Goal: Task Accomplishment & Management: Manage account settings

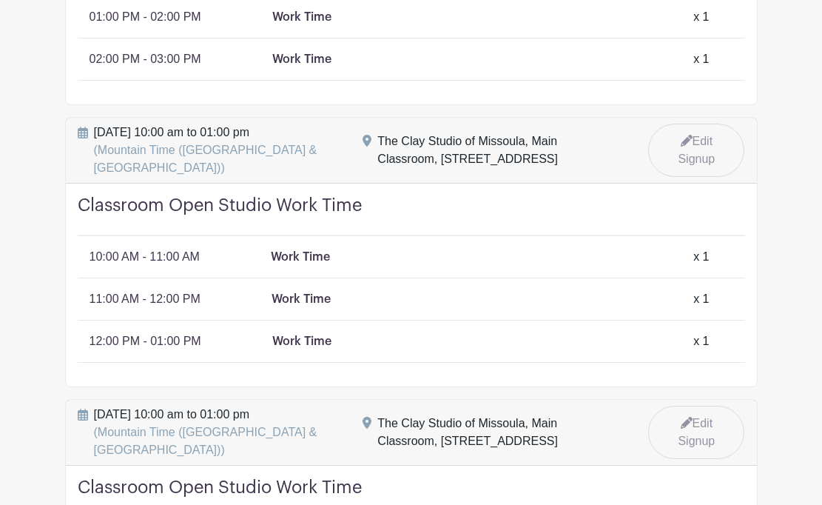
scroll to position [528, 0]
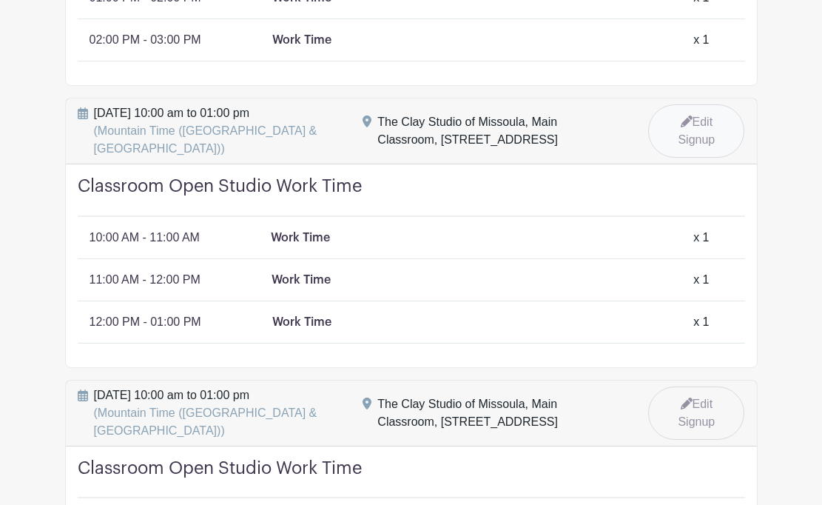
click at [670, 123] on link "Edit Signup" at bounding box center [696, 130] width 96 height 53
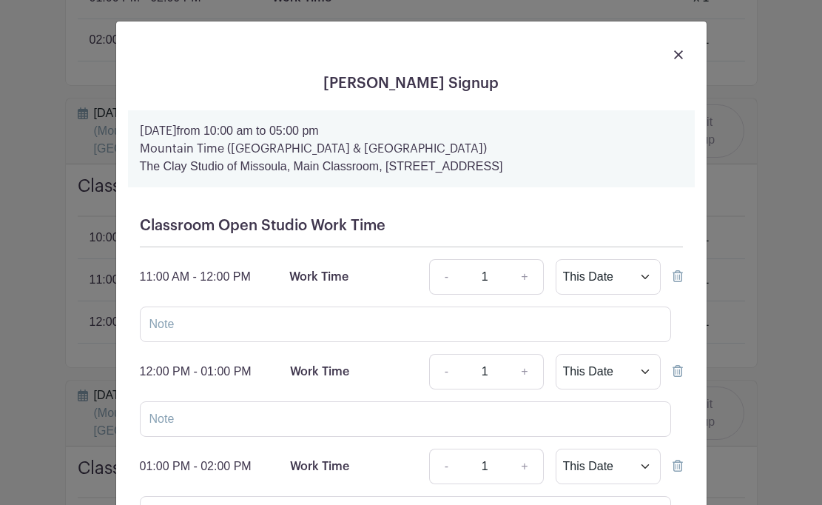
scroll to position [36, 0]
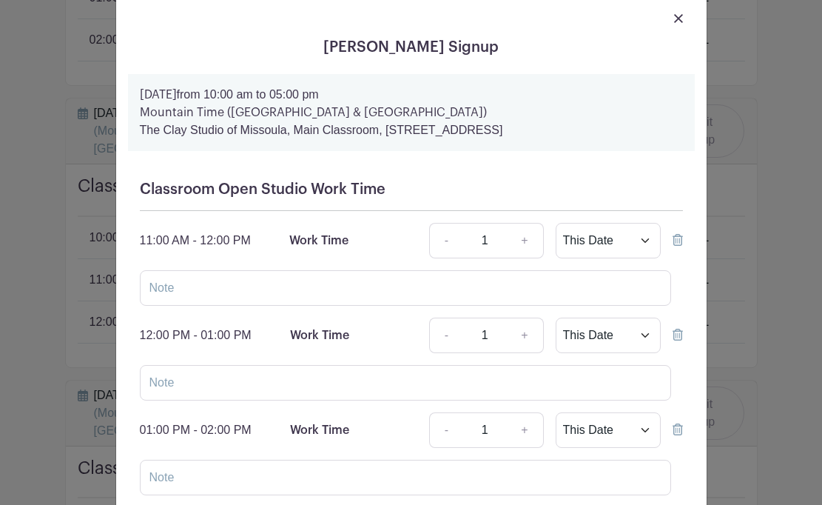
click at [681, 238] on icon at bounding box center [678, 240] width 10 height 12
click at [679, 240] on icon at bounding box center [678, 240] width 10 height 12
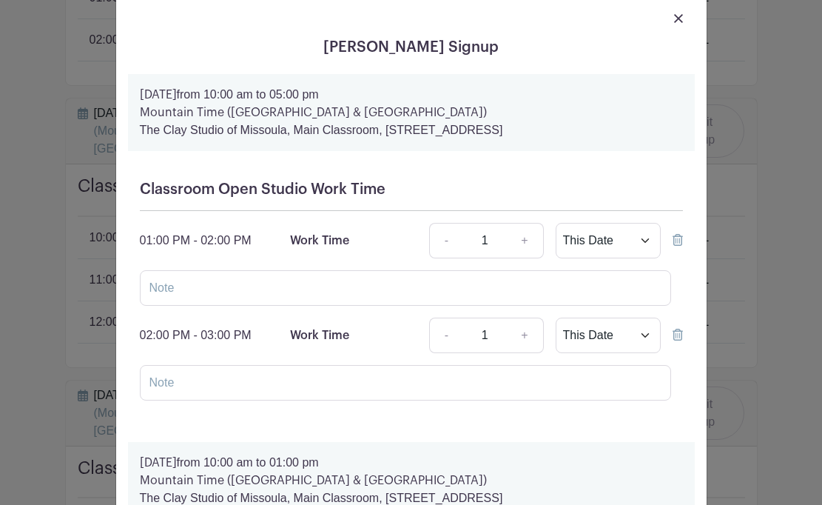
click at [679, 246] on icon at bounding box center [678, 240] width 10 height 12
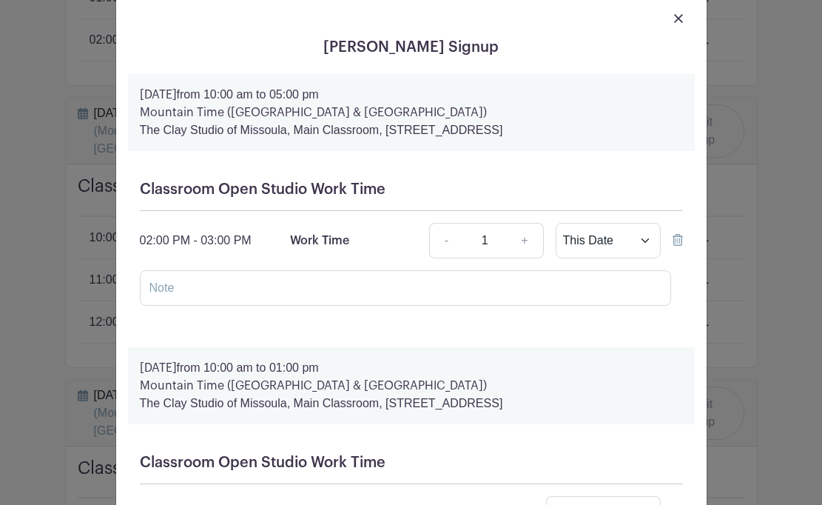
click at [679, 246] on icon at bounding box center [678, 240] width 10 height 12
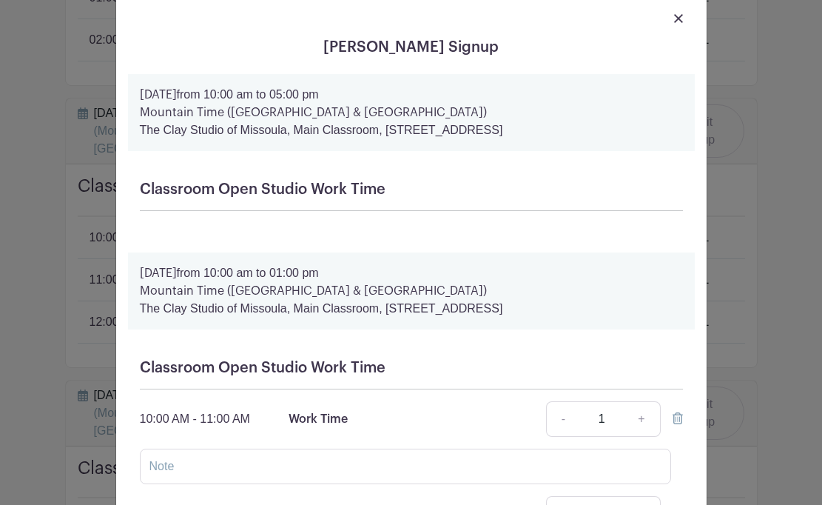
click at [679, 17] on img at bounding box center [678, 18] width 9 height 9
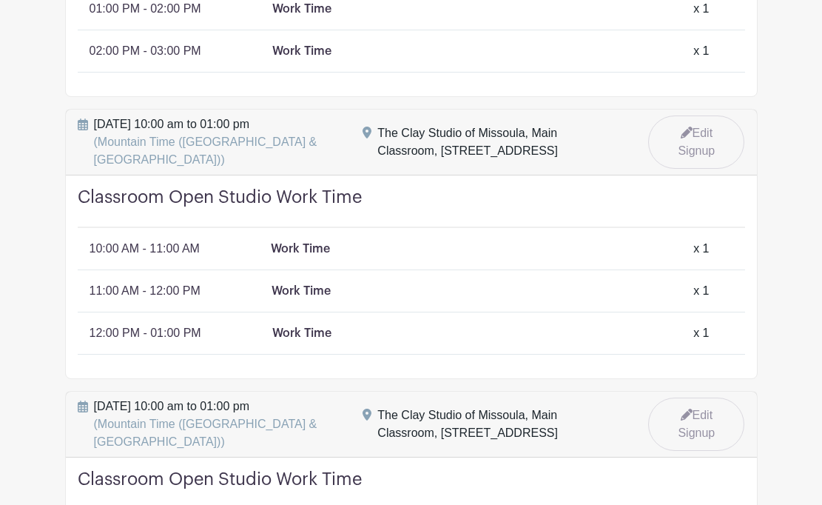
scroll to position [514, 0]
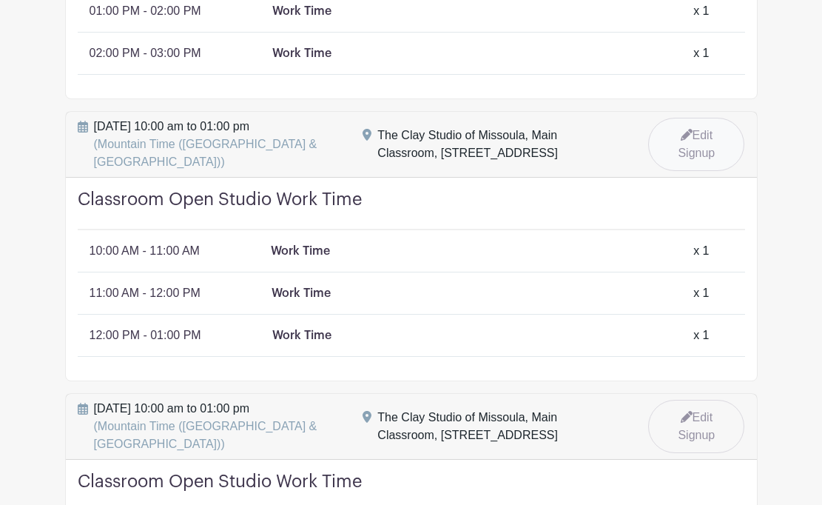
click at [685, 147] on link "Edit Signup" at bounding box center [696, 144] width 96 height 53
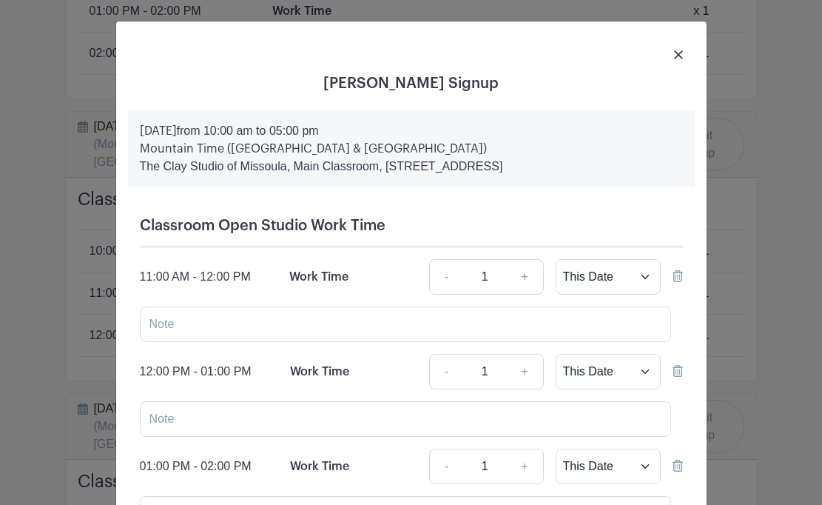
scroll to position [37, 0]
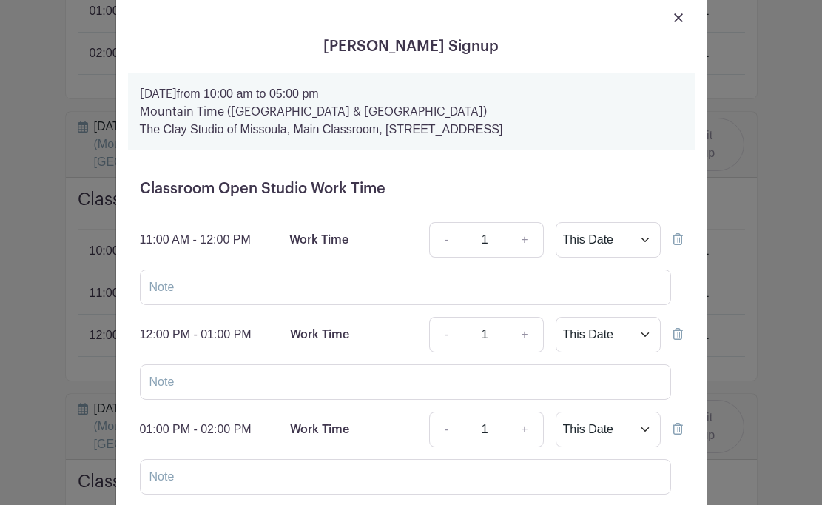
click at [673, 245] on icon at bounding box center [678, 239] width 10 height 12
click at [673, 243] on icon at bounding box center [678, 239] width 10 height 12
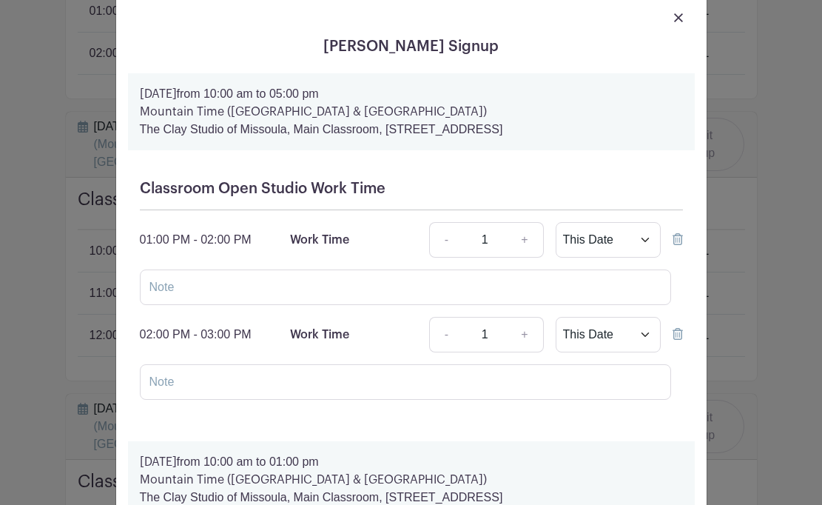
click at [673, 243] on icon at bounding box center [678, 239] width 10 height 12
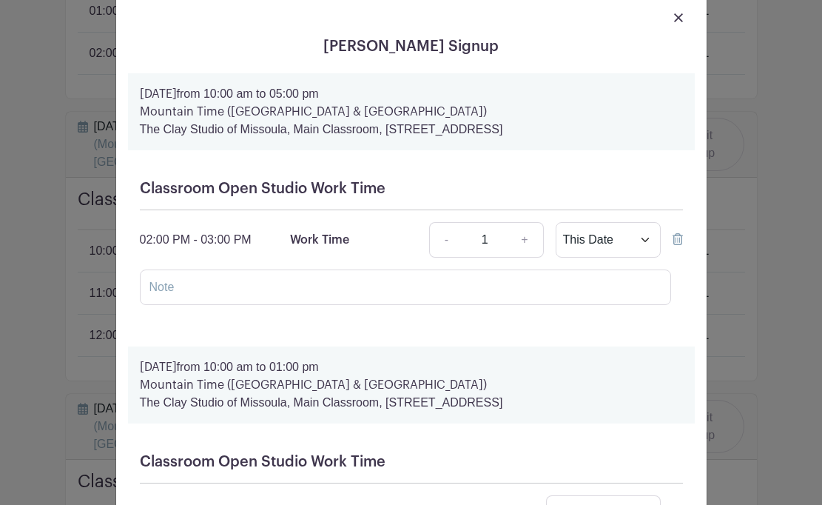
click at [673, 243] on icon at bounding box center [678, 239] width 10 height 12
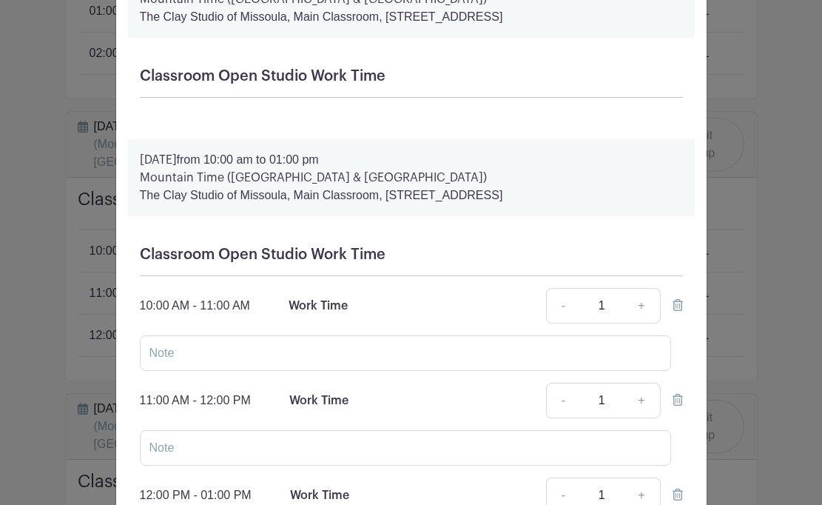
scroll to position [286, 0]
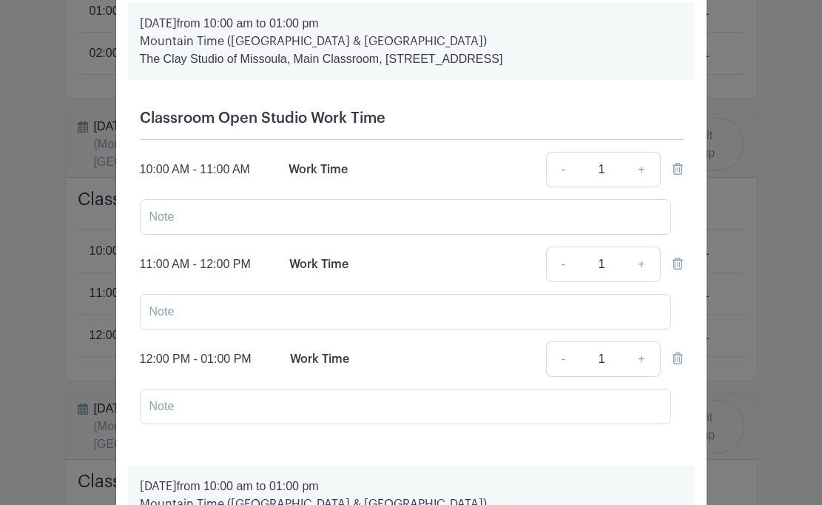
click at [679, 175] on icon at bounding box center [678, 169] width 10 height 12
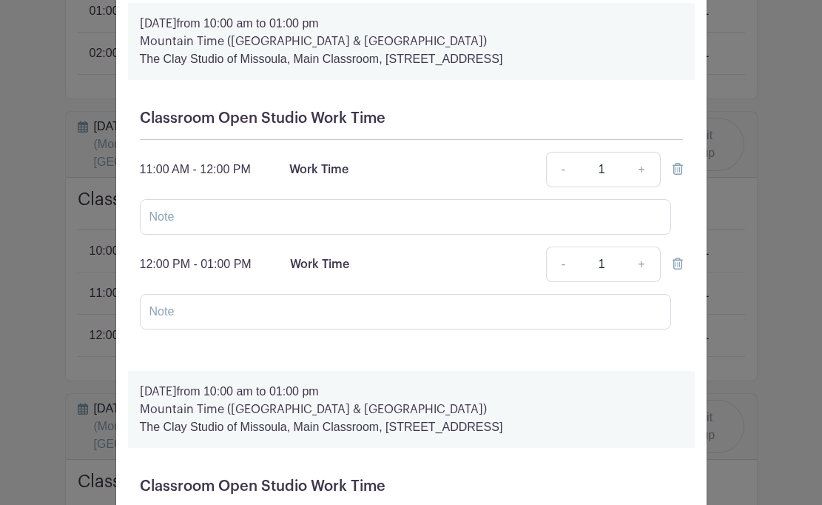
click at [679, 175] on icon at bounding box center [678, 169] width 10 height 12
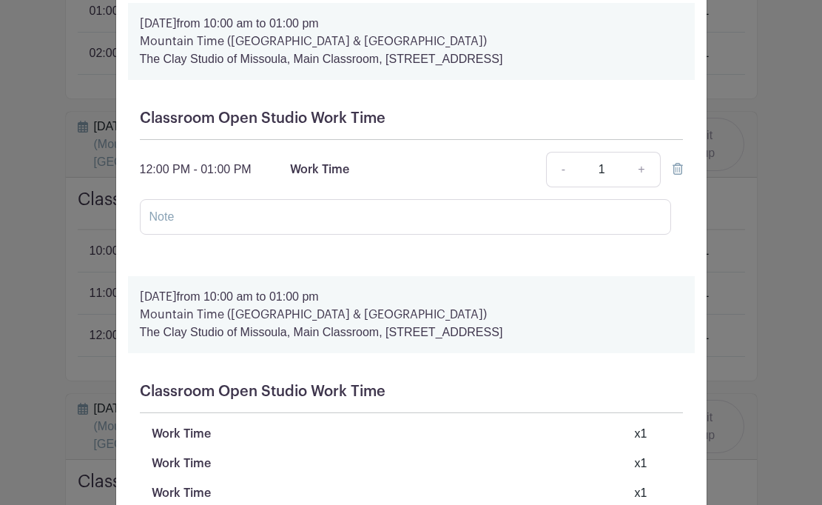
click at [679, 175] on icon at bounding box center [678, 169] width 10 height 12
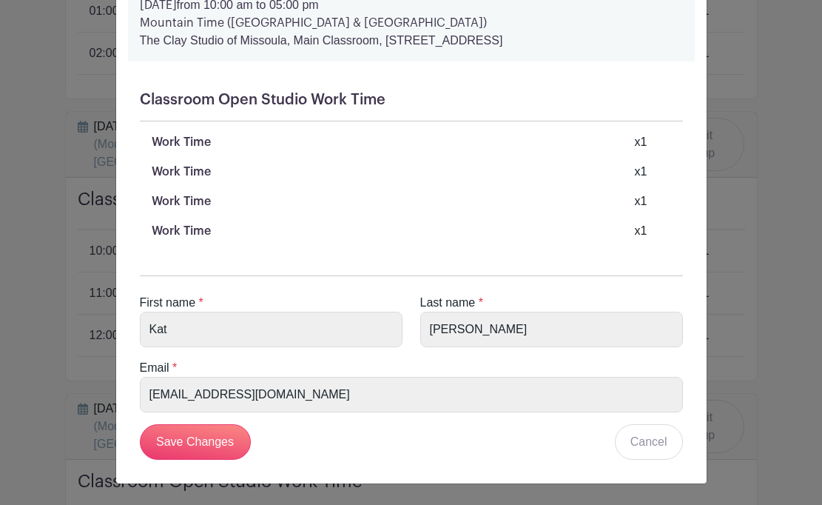
scroll to position [1889, 0]
click at [213, 433] on input "Save Changes" at bounding box center [195, 442] width 111 height 36
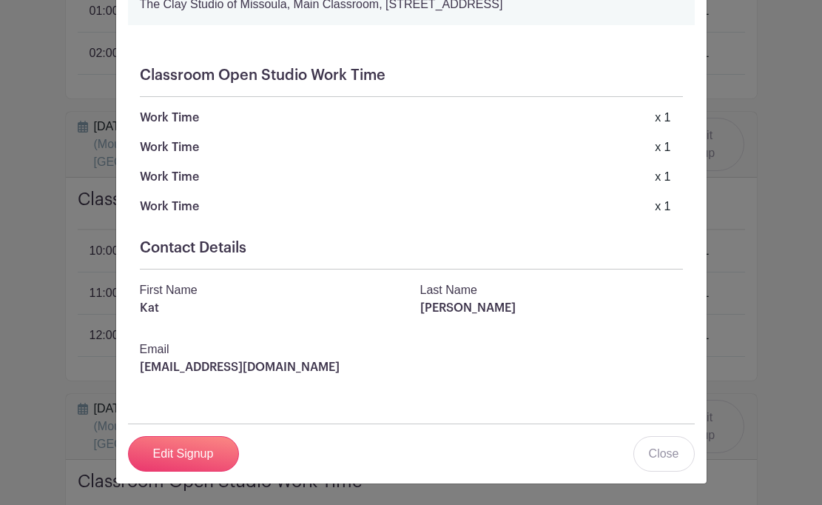
scroll to position [1514, 0]
click at [667, 447] on link "Close" at bounding box center [663, 454] width 61 height 36
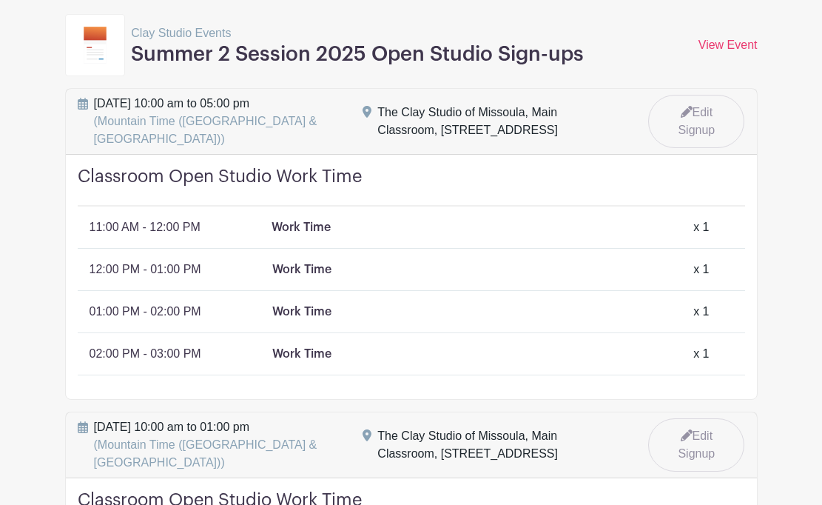
scroll to position [203, 0]
